Goal: Transaction & Acquisition: Purchase product/service

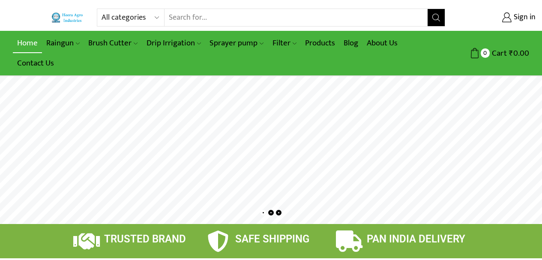
click at [21, 34] on link "Home" at bounding box center [27, 43] width 29 height 20
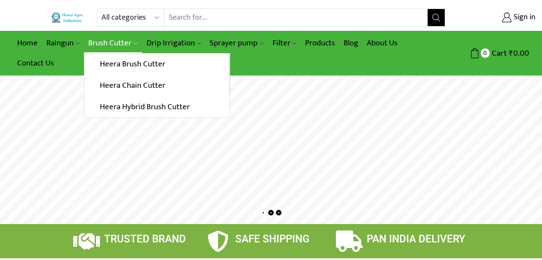
click at [113, 39] on link "Brush Cutter" at bounding box center [113, 43] width 58 height 20
click at [112, 57] on link "Heera Brush Cutter" at bounding box center [156, 64] width 144 height 21
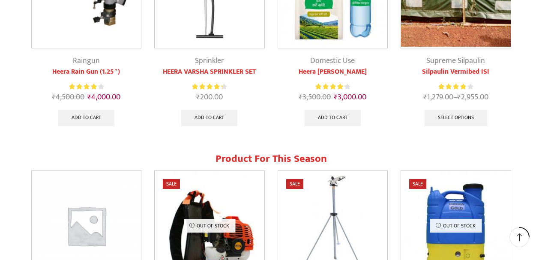
scroll to position [429, 0]
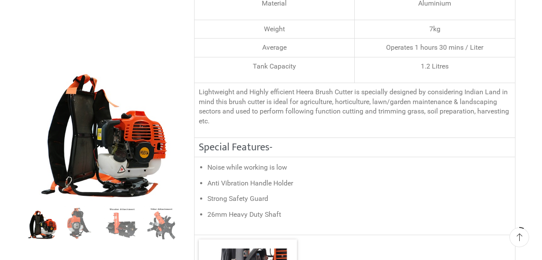
scroll to position [343, 0]
